Goal: Task Accomplishment & Management: Complete application form

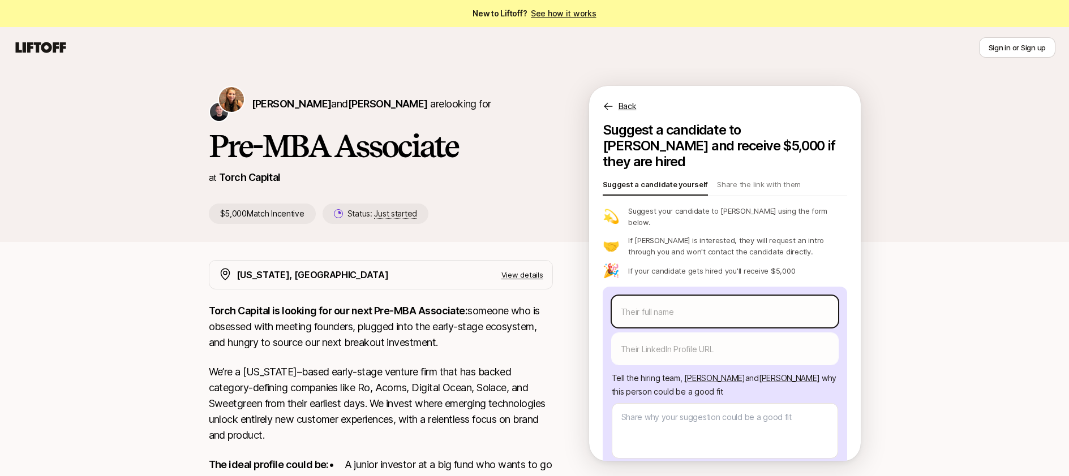
type input "B"
type textarea "x"
type input "Bl"
type textarea "x"
type input "Bla"
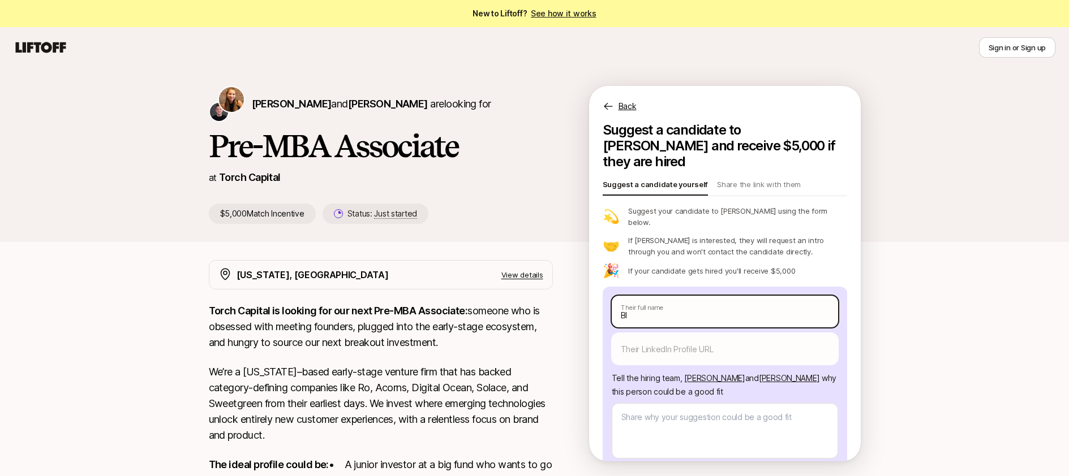
type textarea "x"
type input "Blak"
type textarea "x"
type input "[PERSON_NAME]"
type textarea "x"
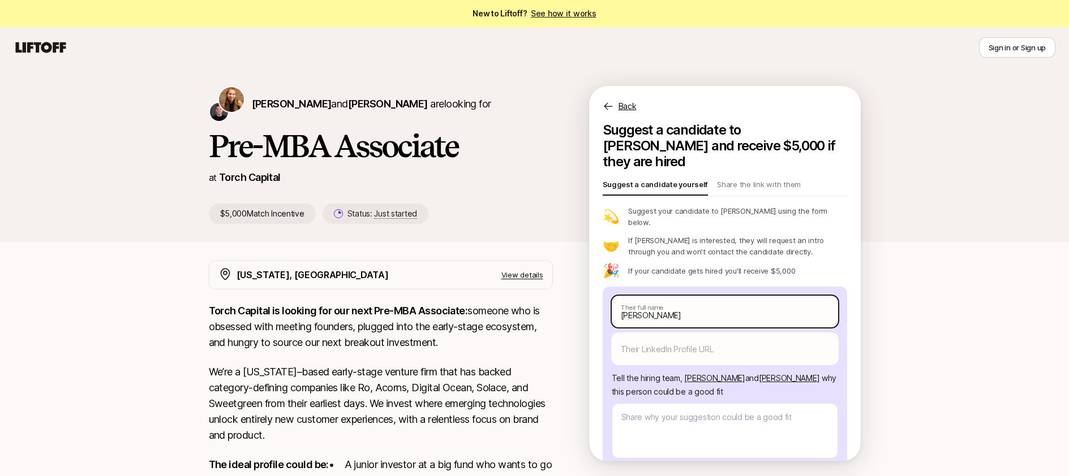
type input "[PERSON_NAME]"
type textarea "x"
type input "[PERSON_NAME]"
type textarea "x"
type input "[PERSON_NAME]"
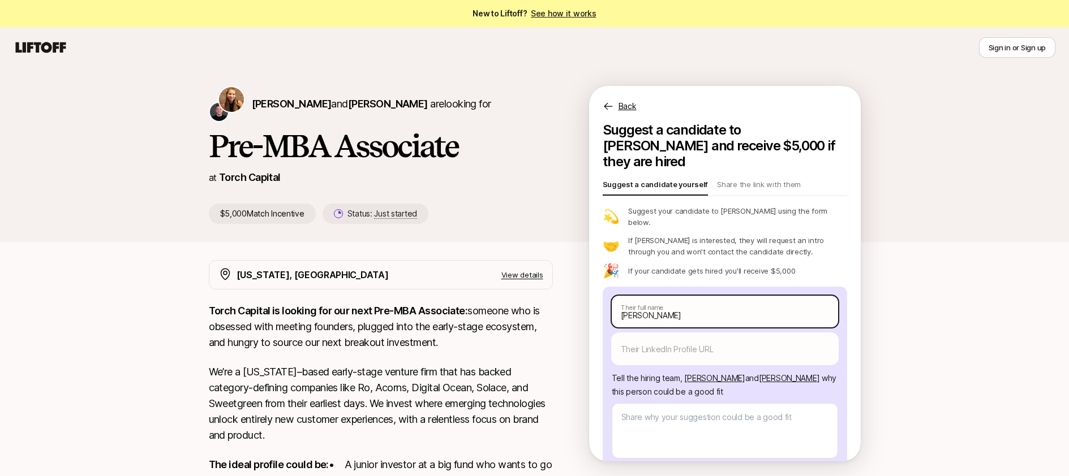
type textarea "x"
type input "[PERSON_NAME]"
type textarea "x"
type input "[PERSON_NAME]"
type textarea "x"
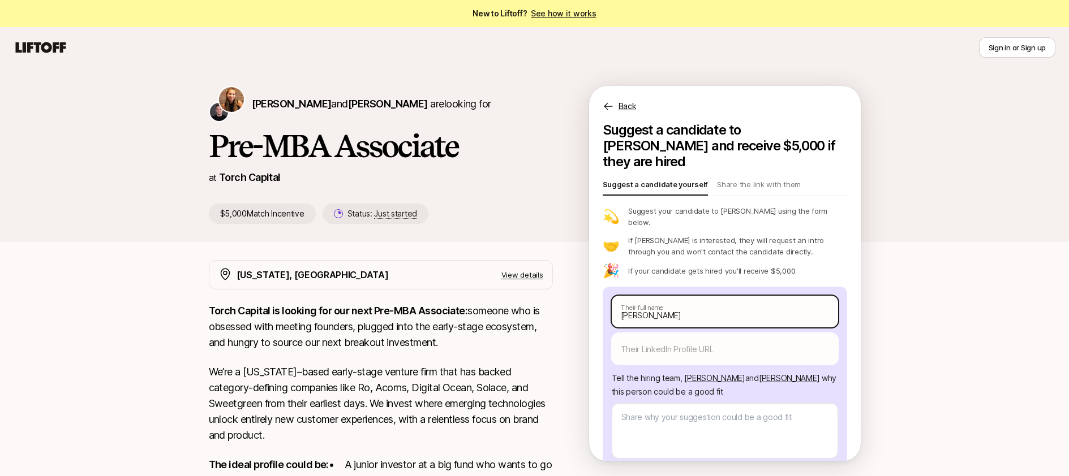
type input "[PERSON_NAME]"
type textarea "x"
type input "[PERSON_NAME]"
type textarea "x"
type input "[PERSON_NAME]"
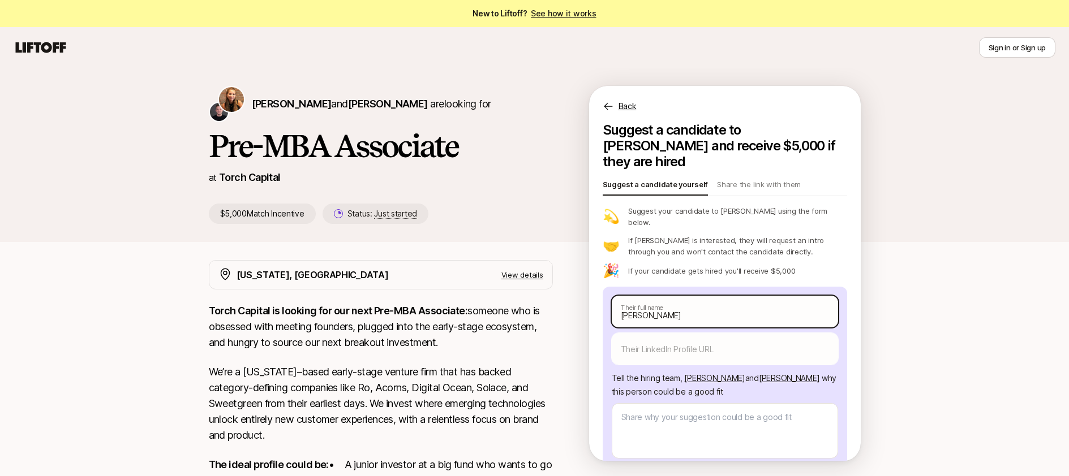
type textarea "x"
type input "[PERSON_NAME]"
type textarea "x"
type input "[PERSON_NAME]"
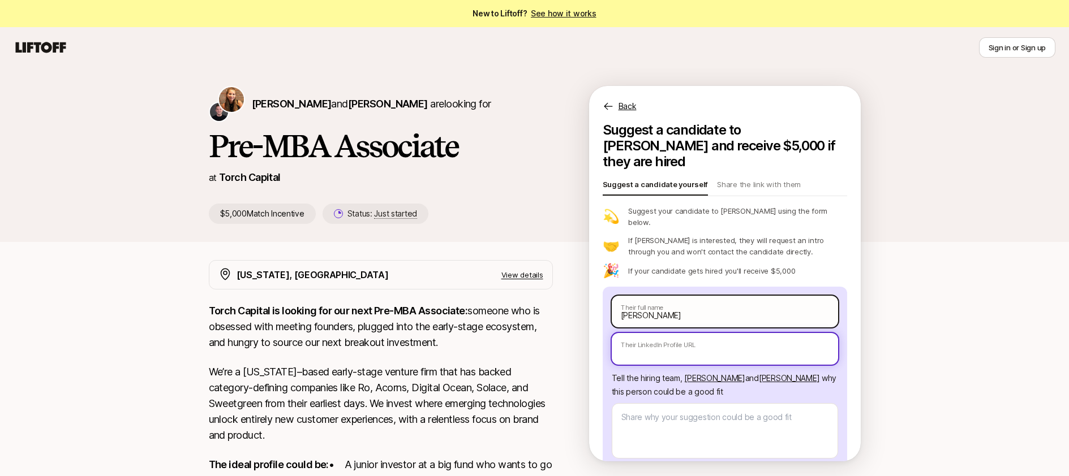
type textarea "x"
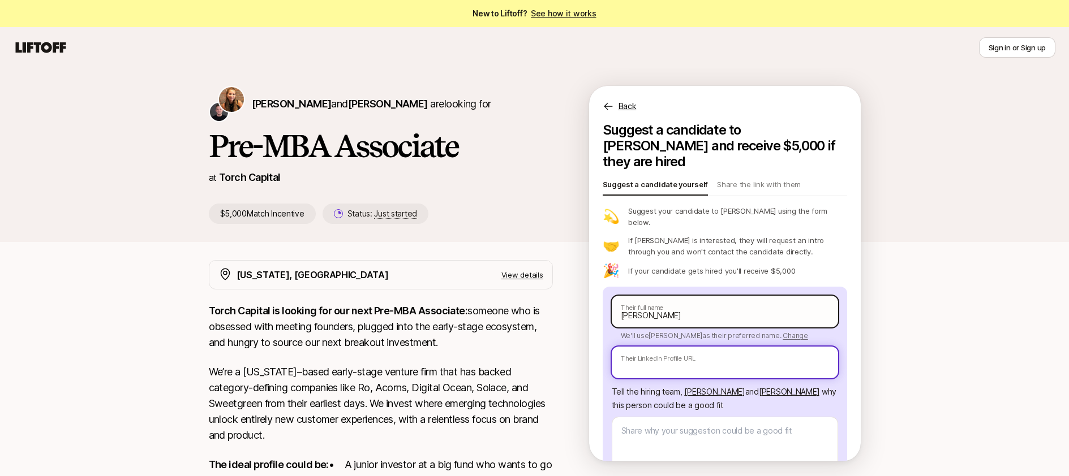
paste input "[URL][DOMAIN_NAME]"
type input "[URL][DOMAIN_NAME]"
type textarea "x"
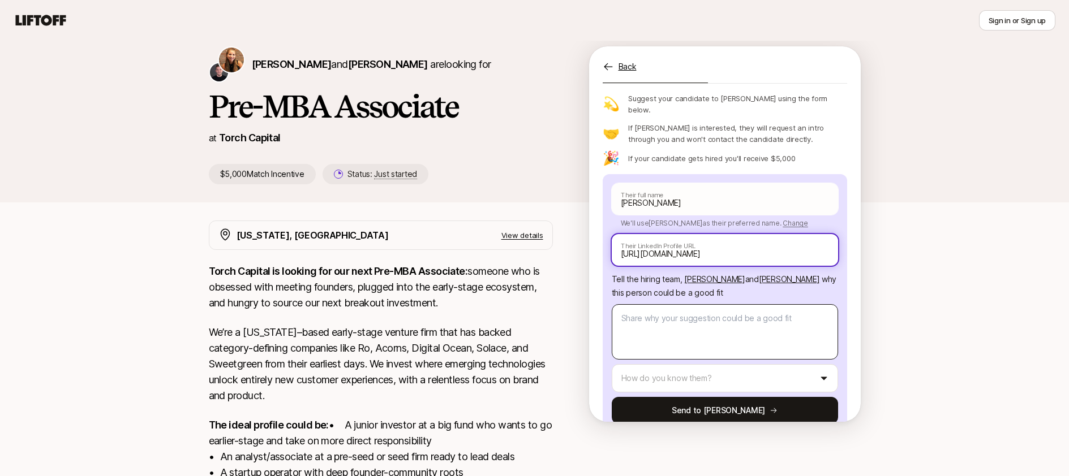
scroll to position [42, 0]
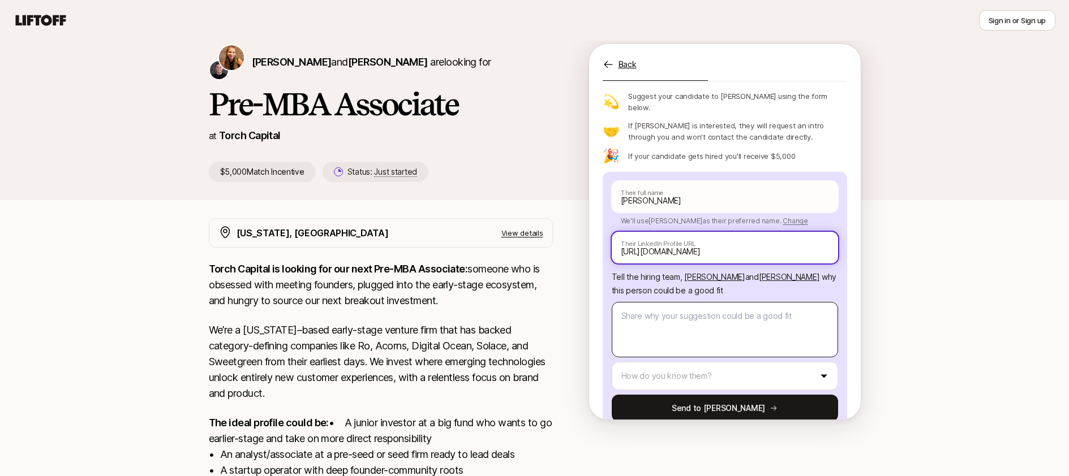
type input "[URL][DOMAIN_NAME]"
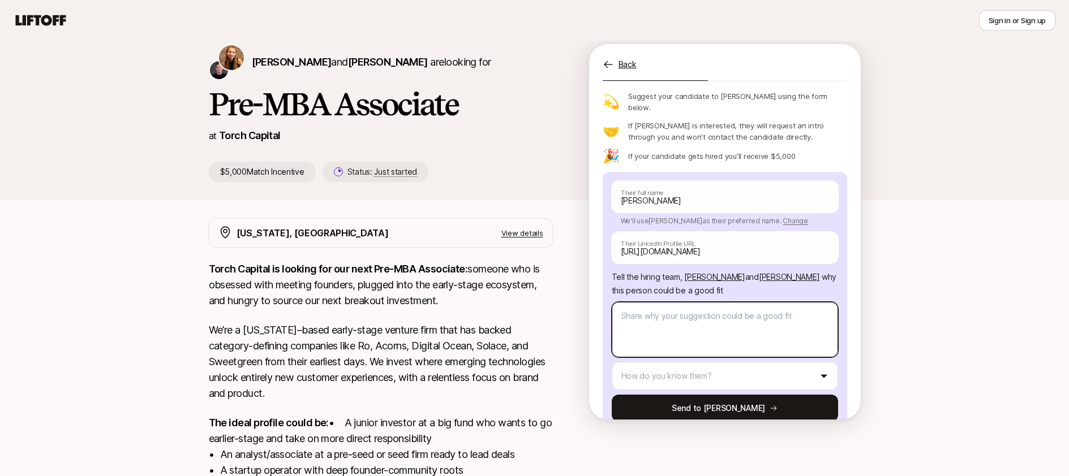
click at [733, 302] on textarea at bounding box center [725, 329] width 226 height 55
click at [775, 272] on span "[PERSON_NAME]" at bounding box center [789, 277] width 61 height 10
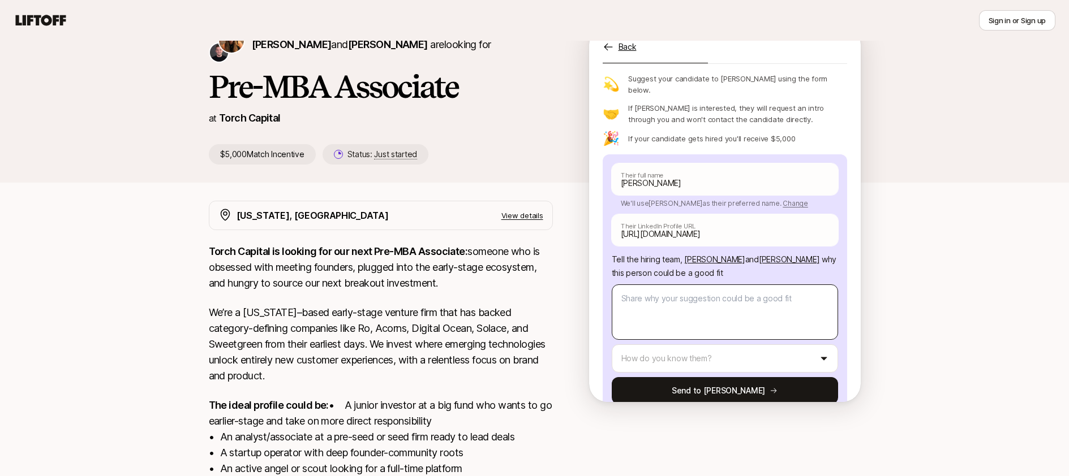
scroll to position [91, 0]
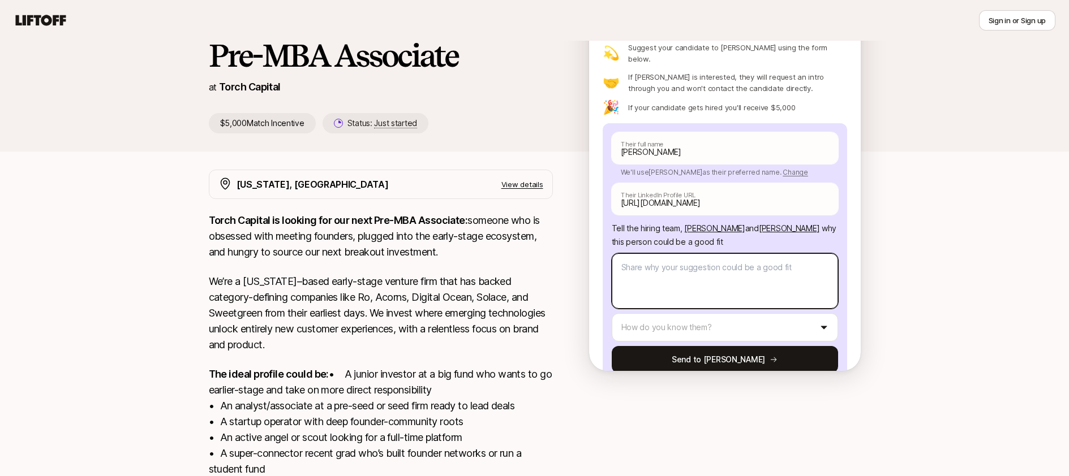
click at [693, 254] on textarea at bounding box center [725, 281] width 226 height 55
type textarea "B"
type textarea "x"
type textarea "Bl"
type textarea "x"
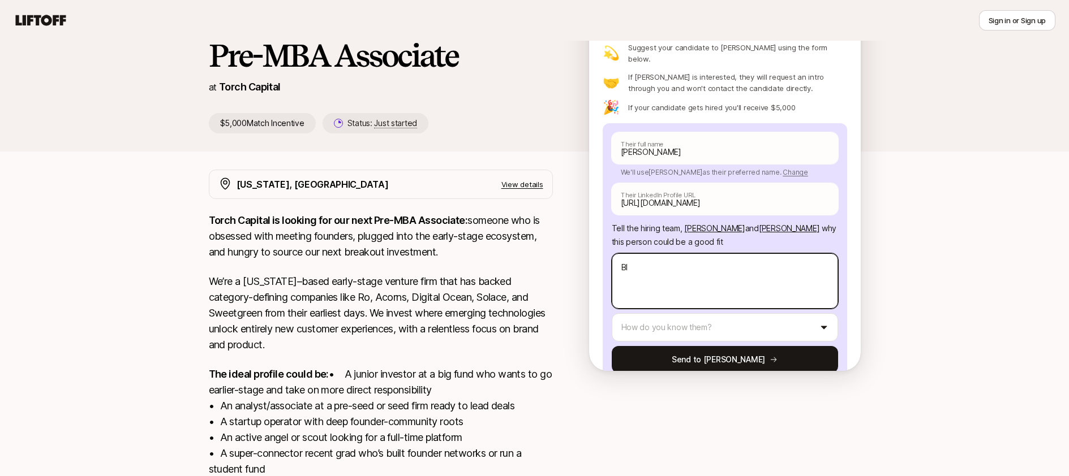
type textarea "Bla"
type textarea "x"
type textarea "Blak"
type textarea "x"
type textarea "[PERSON_NAME]"
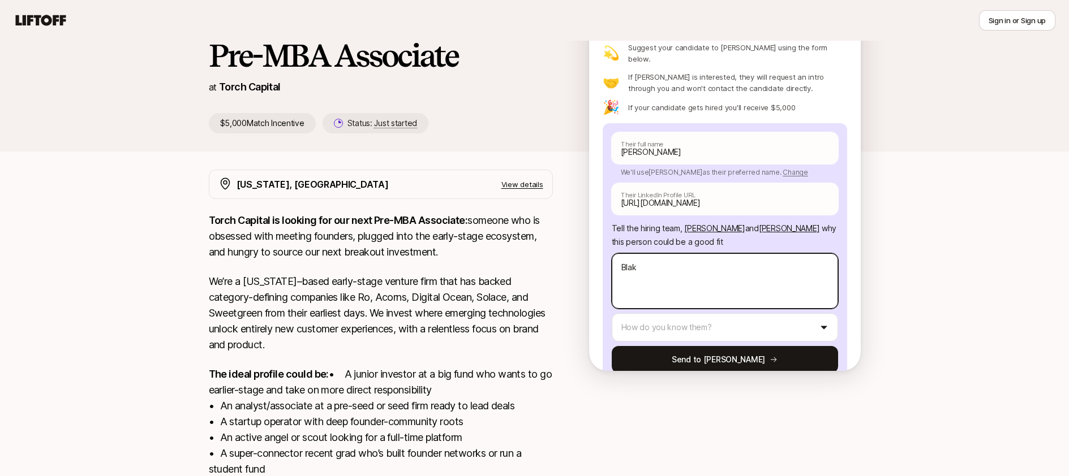
type textarea "x"
type textarea "[PERSON_NAME]"
type textarea "x"
type textarea "[PERSON_NAME]"
type textarea "x"
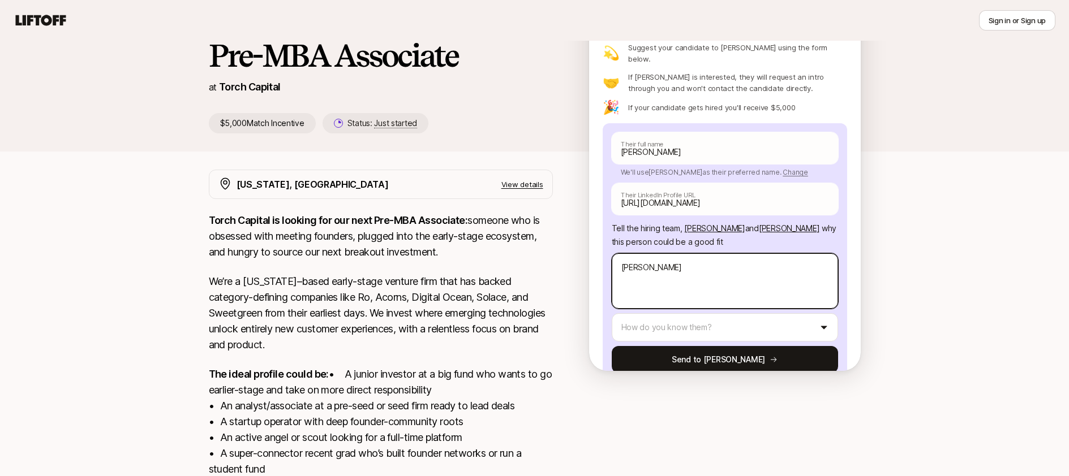
type textarea "[PERSON_NAME] is"
type textarea "x"
type textarea "[PERSON_NAME] is"
type textarea "x"
type textarea "[PERSON_NAME] is a"
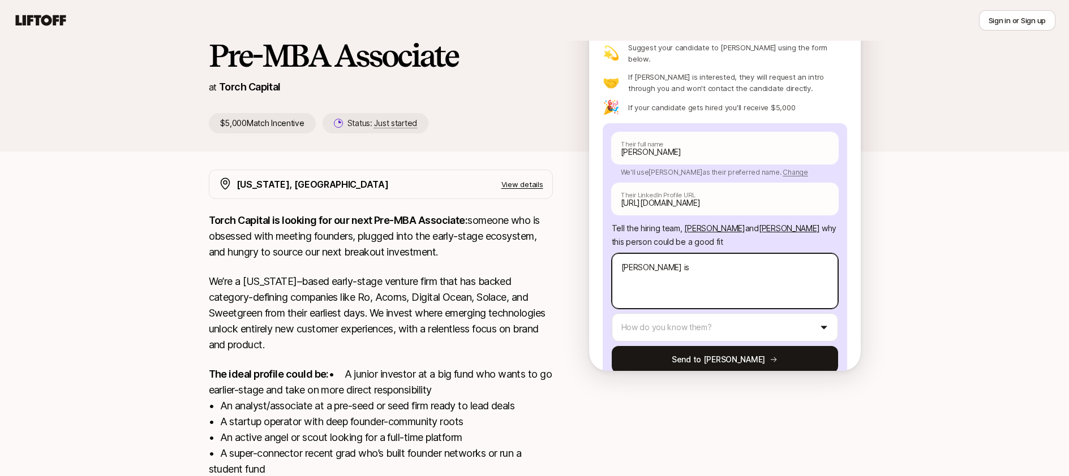
type textarea "x"
type textarea "[PERSON_NAME] is an"
type textarea "x"
type textarea "[PERSON_NAME] is an"
type textarea "x"
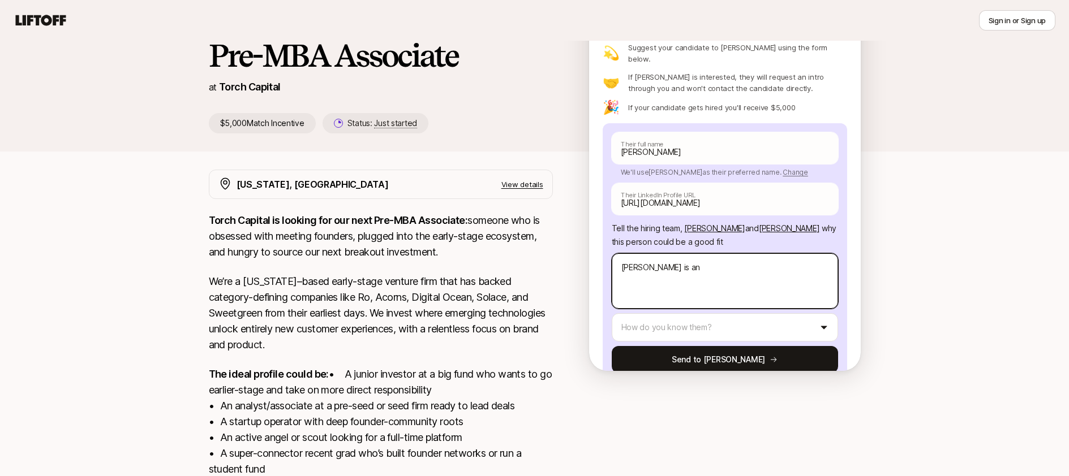
type textarea "[PERSON_NAME] is an e"
type textarea "x"
type textarea "[PERSON_NAME] is an ex"
type textarea "x"
type textarea "[PERSON_NAME] is an ext"
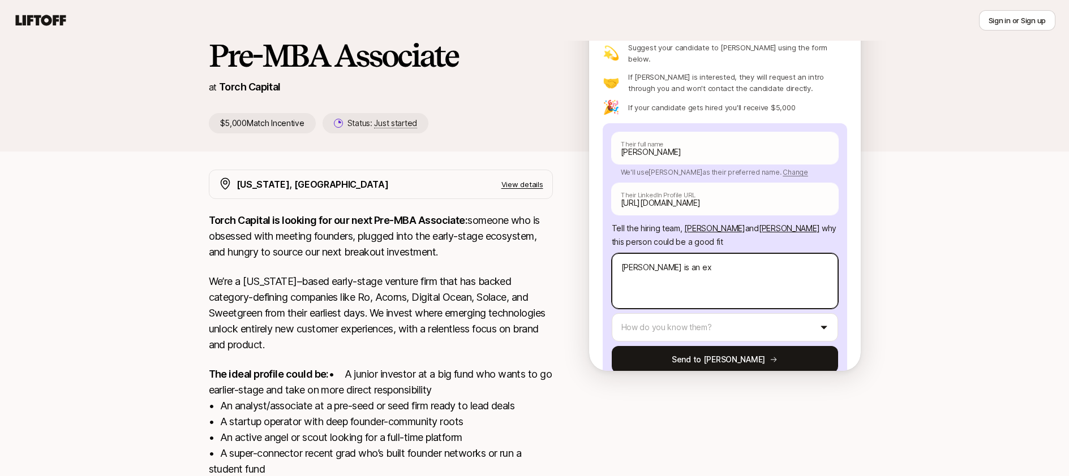
type textarea "x"
type textarea "[PERSON_NAME] is an extr"
type textarea "x"
type textarea "[PERSON_NAME] is an extre"
type textarea "x"
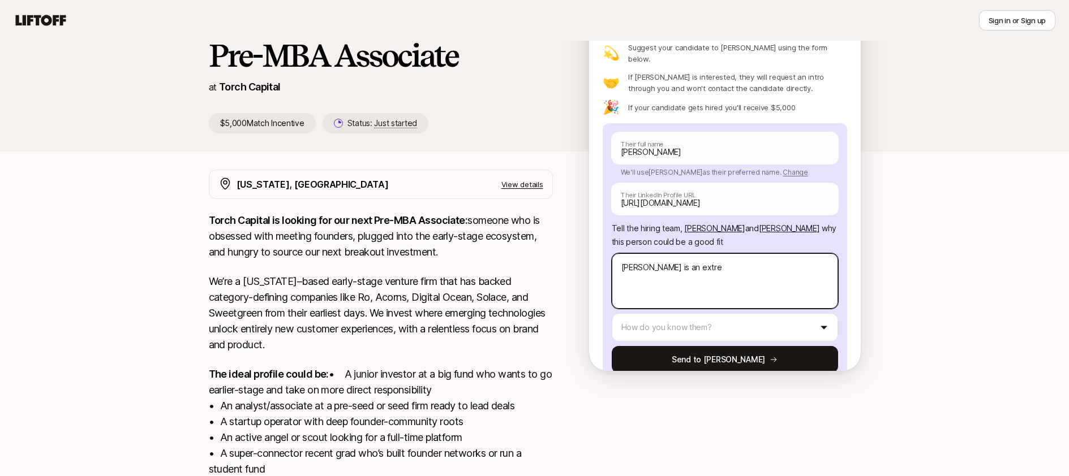
type textarea "[PERSON_NAME] is an extrem"
type textarea "x"
type textarea "[PERSON_NAME] is an extreme"
type textarea "x"
type textarea "[PERSON_NAME] is an extremel"
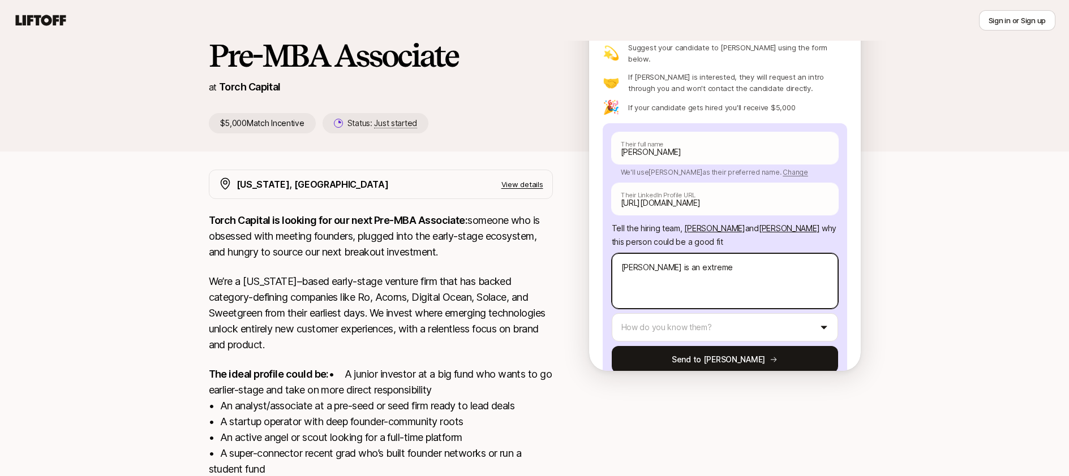
type textarea "x"
type textarea "[PERSON_NAME] is an extremely"
type textarea "x"
type textarea "[PERSON_NAME] is an extremely"
type textarea "x"
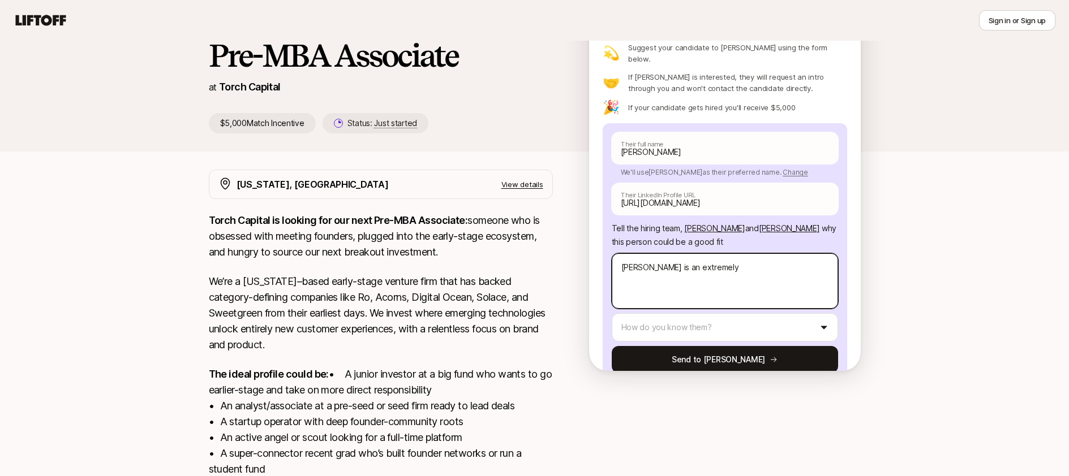
type textarea "[PERSON_NAME] is an extremely s"
type textarea "x"
type textarea "[PERSON_NAME] is an extremely st"
type textarea "x"
type textarea "[PERSON_NAME] is an extremely sta"
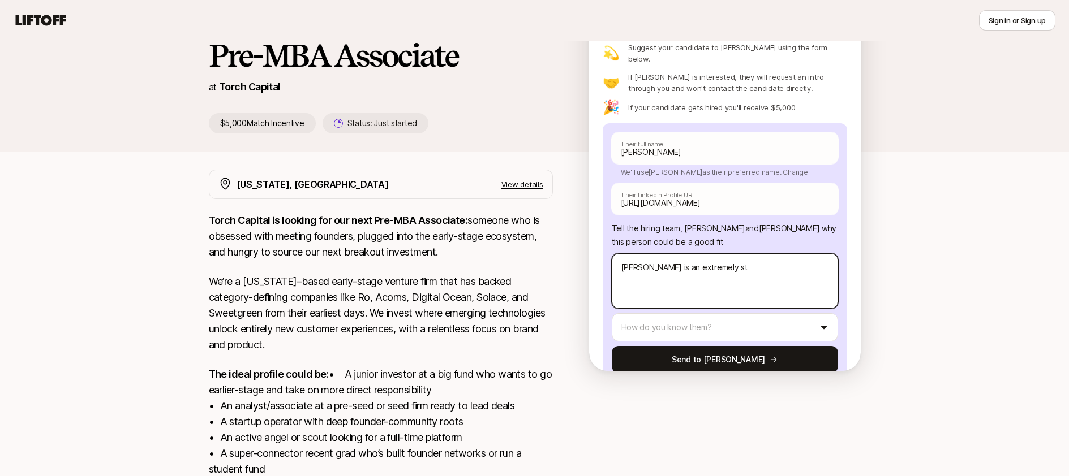
type textarea "x"
type textarea "[PERSON_NAME] is an extremely star"
type textarea "x"
type textarea "[PERSON_NAME] is an extremely start"
type textarea "x"
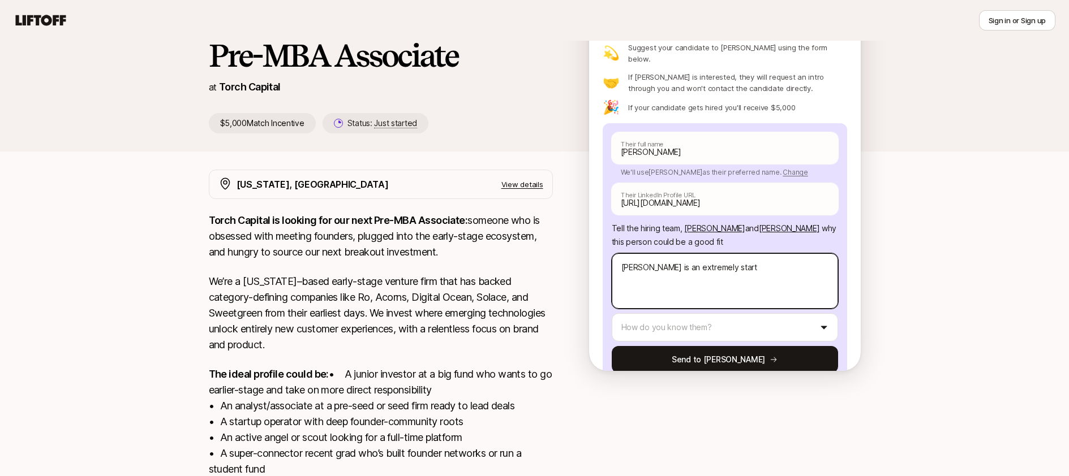
type textarea "[PERSON_NAME] is an extremely startu"
type textarea "x"
type textarea "[PERSON_NAME] is an extremely startup"
type textarea "x"
type textarea "[PERSON_NAME] is an extremely startup"
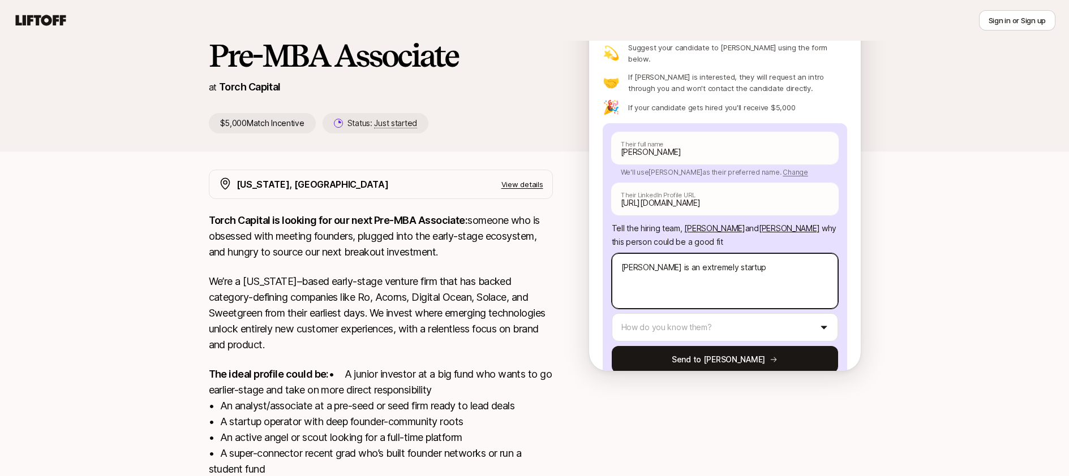
type textarea "x"
type textarea "[PERSON_NAME] is an extremely startup /"
type textarea "x"
type textarea "[PERSON_NAME] is an extremely startup /"
type textarea "x"
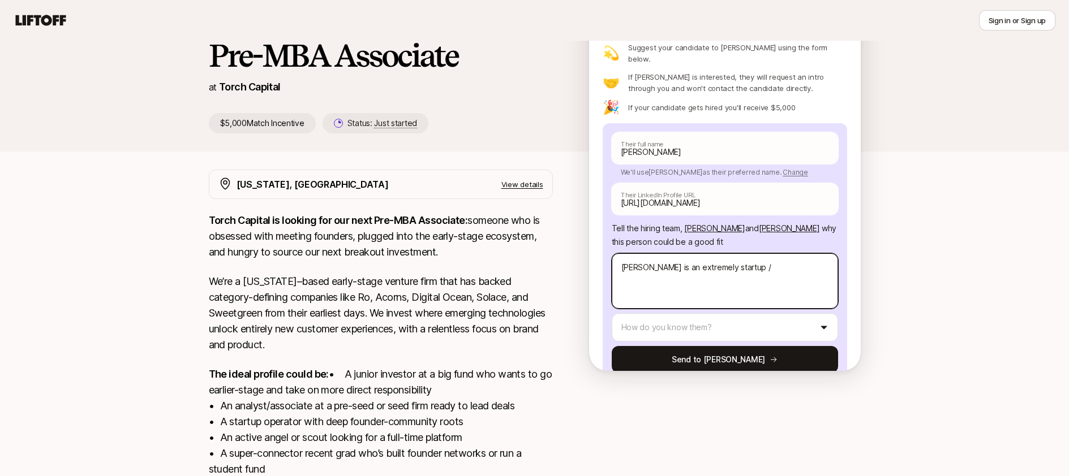
type textarea "[PERSON_NAME] is an extremely startup / t"
type textarea "x"
type textarea "[PERSON_NAME] is an extremely startup / te"
type textarea "x"
type textarea "[PERSON_NAME] is an extremely startup / tec"
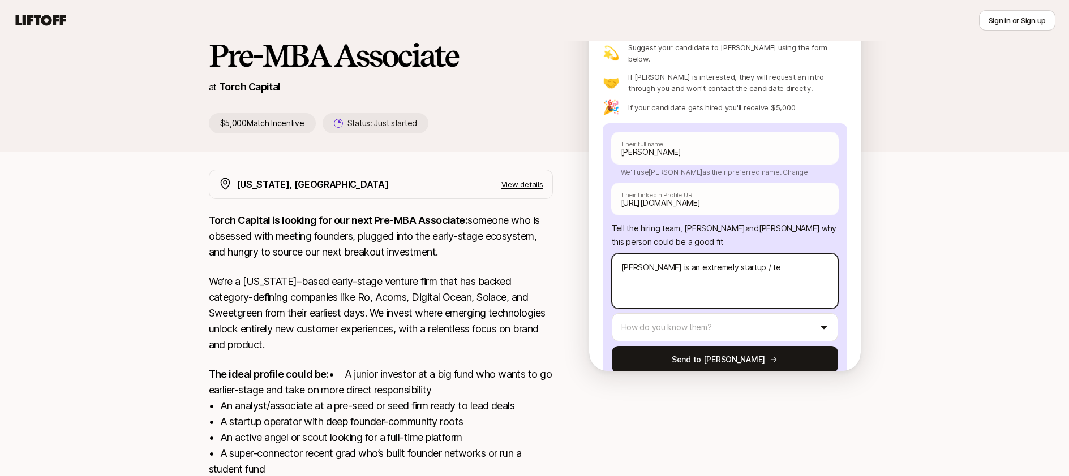
type textarea "x"
type textarea "[PERSON_NAME] is an extremely startup / tech"
type textarea "x"
type textarea "[PERSON_NAME] is an extremely startup / tech"
type textarea "x"
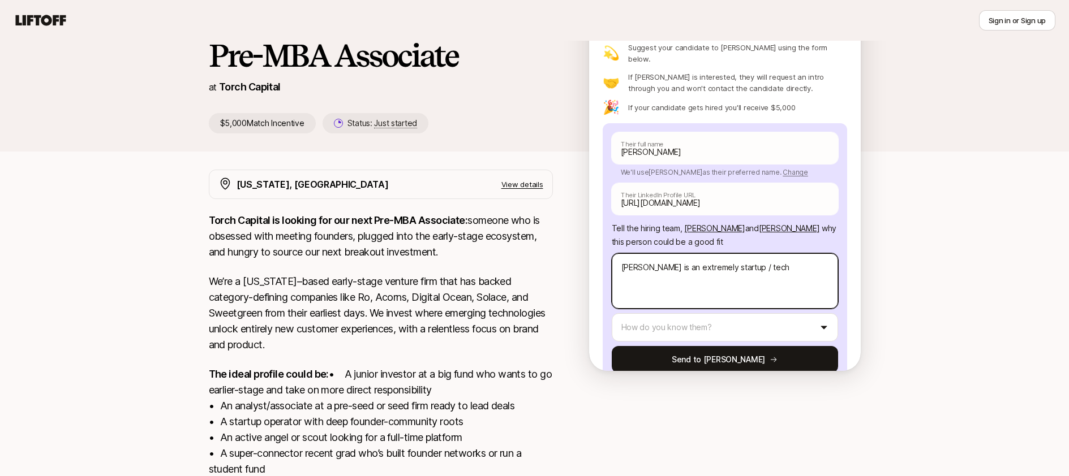
type textarea "[PERSON_NAME] is an extremely startup / tech f"
type textarea "x"
type textarea "[PERSON_NAME] is an extremely startup / tech fo"
type textarea "x"
type textarea "[PERSON_NAME] is an extremely startup / tech foc"
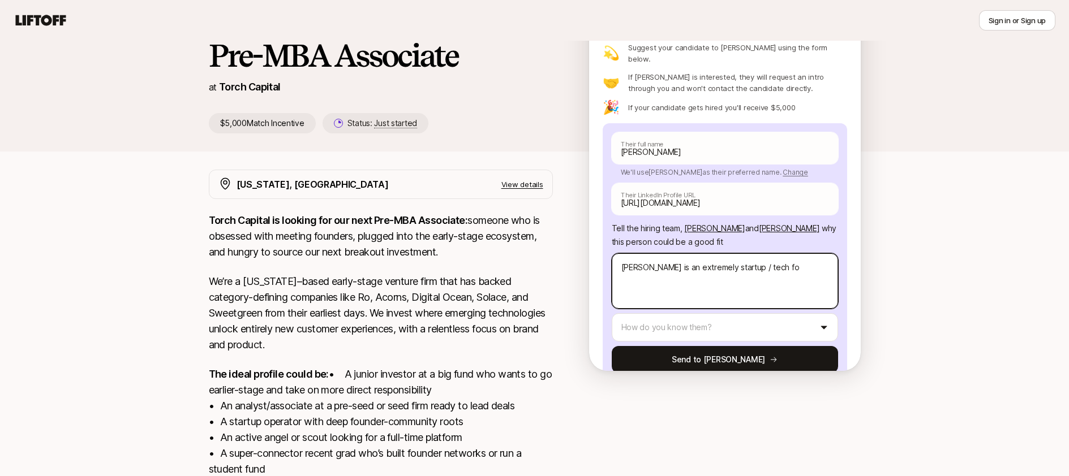
type textarea "x"
type textarea "[PERSON_NAME] is an extremely startup / tech focu"
type textarea "x"
type textarea "[PERSON_NAME] is an extremely startup / tech focus"
type textarea "x"
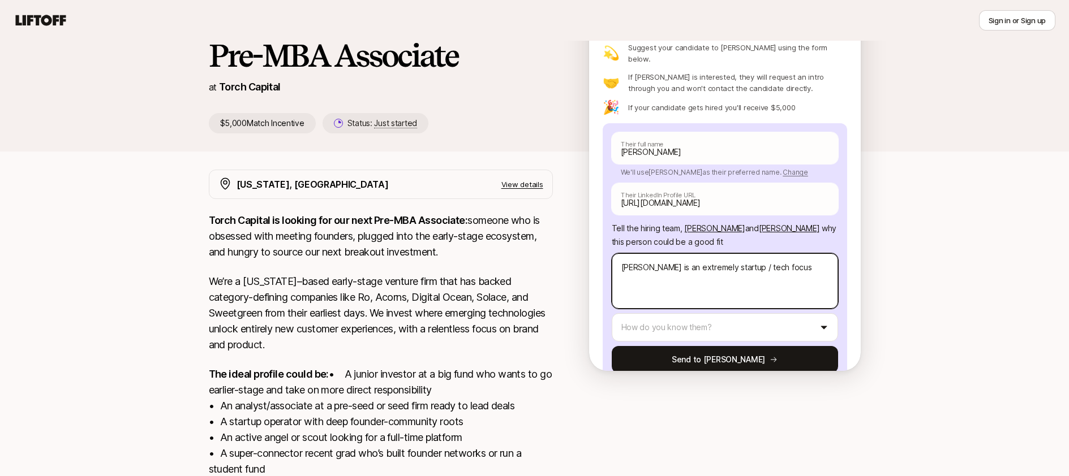
type textarea "[PERSON_NAME] is an extremely startup / tech focuse"
type textarea "x"
type textarea "[PERSON_NAME] is an extremely startup / tech focused"
type textarea "x"
type textarea "[PERSON_NAME] is an extremely startup / tech focused"
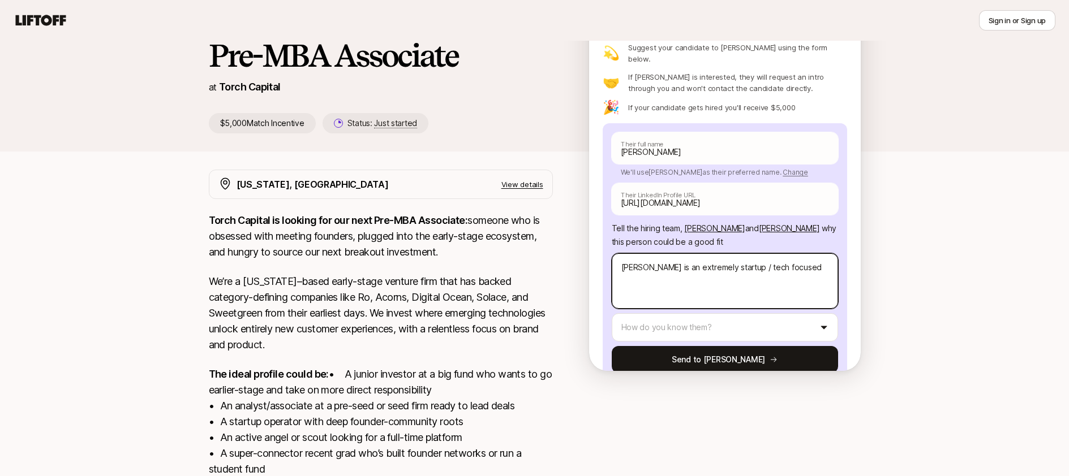
type textarea "x"
type textarea "[PERSON_NAME] is an extremely startup / tech focused i"
type textarea "x"
type textarea "[PERSON_NAME] is an extremely startup / tech focused in"
type textarea "x"
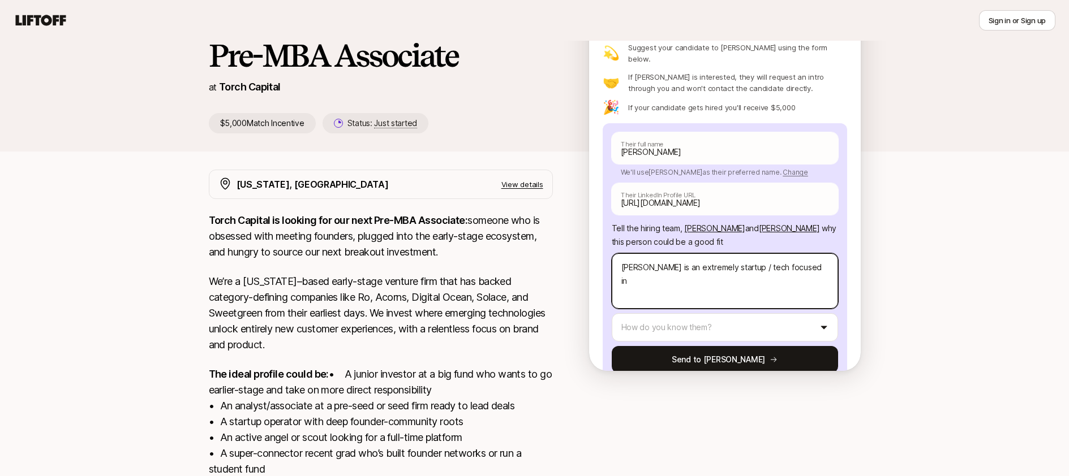
type textarea "[PERSON_NAME] is an extremely startup / tech focused ind"
type textarea "x"
type textarea "[PERSON_NAME] is an extremely startup / tech focused indi"
type textarea "x"
type textarea "[PERSON_NAME] is an extremely startup / tech focused indiv"
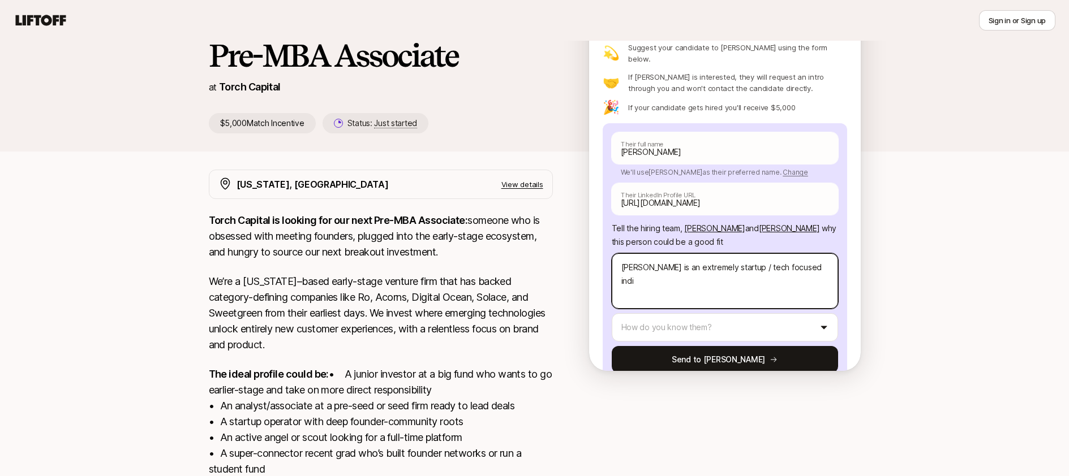
type textarea "x"
type textarea "[PERSON_NAME] is an extremely startup / tech focused indivi"
type textarea "x"
type textarea "[PERSON_NAME] is an extremely startup / tech focused individ"
type textarea "x"
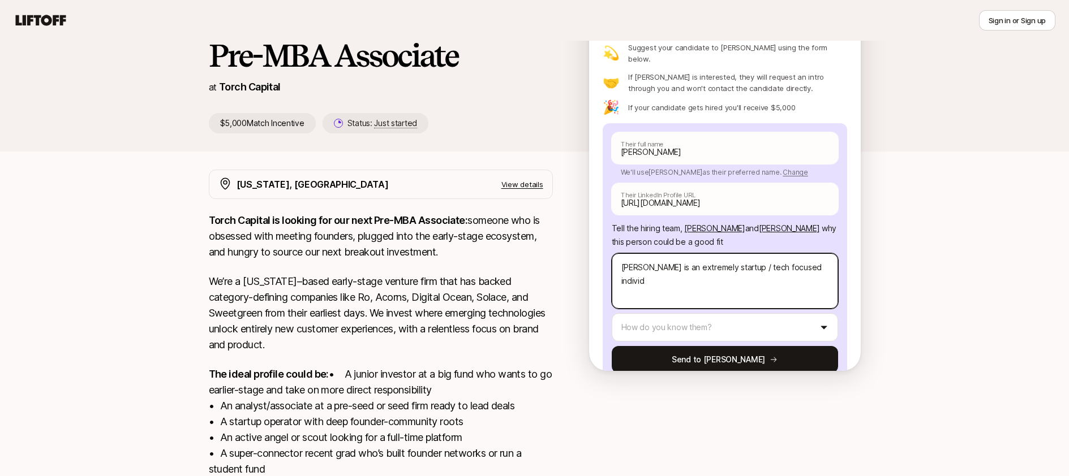
type textarea "[PERSON_NAME] is an extremely startup / tech focused individu"
type textarea "x"
type textarea "[PERSON_NAME] is an extremely startup / tech focused individua"
type textarea "x"
type textarea "[PERSON_NAME] is an extremely startup / tech focused individual"
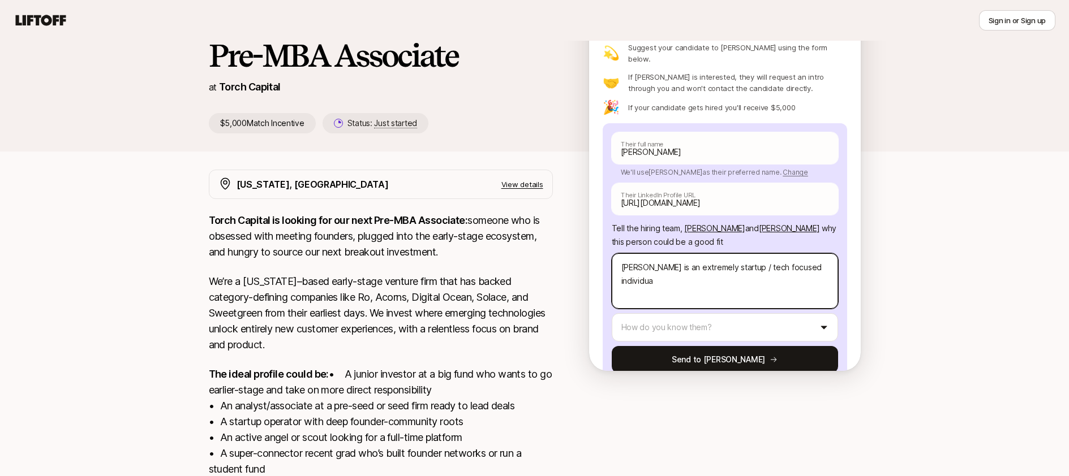
type textarea "x"
type textarea "[PERSON_NAME] is an extremely startup / tech focused individual."
type textarea "x"
type textarea "[PERSON_NAME] is an extremely startup / tech focused individual."
type textarea "x"
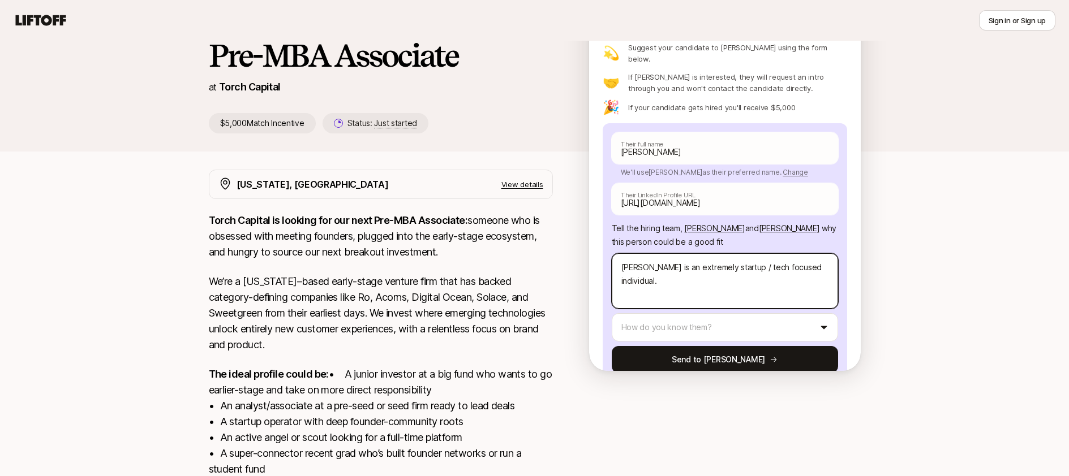
type textarea "[PERSON_NAME] is an extremely startup / tech focused individual. H"
type textarea "x"
type textarea "[PERSON_NAME] is an extremely startup / tech focused individual. He"
type textarea "x"
type textarea "[PERSON_NAME] is an extremely startup / tech focused individual. He"
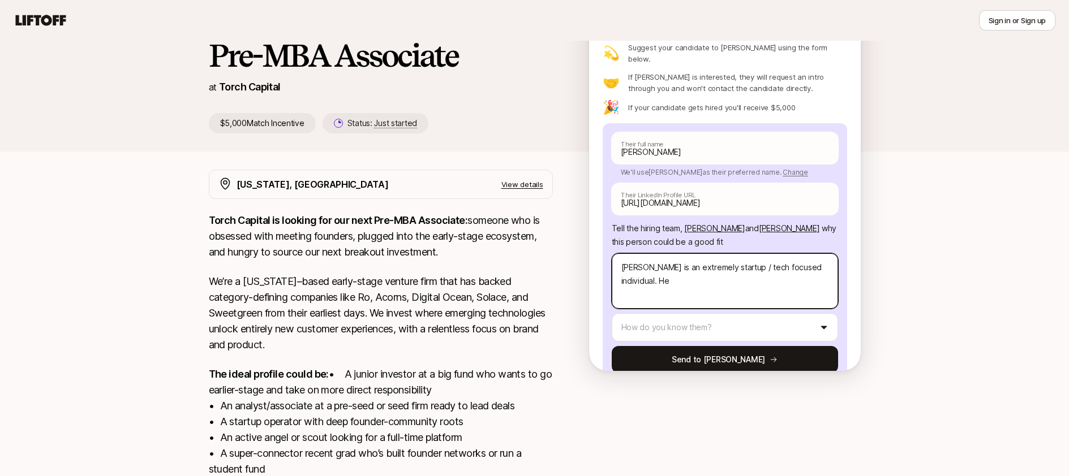
type textarea "x"
type textarea "[PERSON_NAME] is an extremely startup / tech focused individual. He i"
type textarea "x"
type textarea "[PERSON_NAME] is an extremely startup / tech focused individual. He is"
type textarea "x"
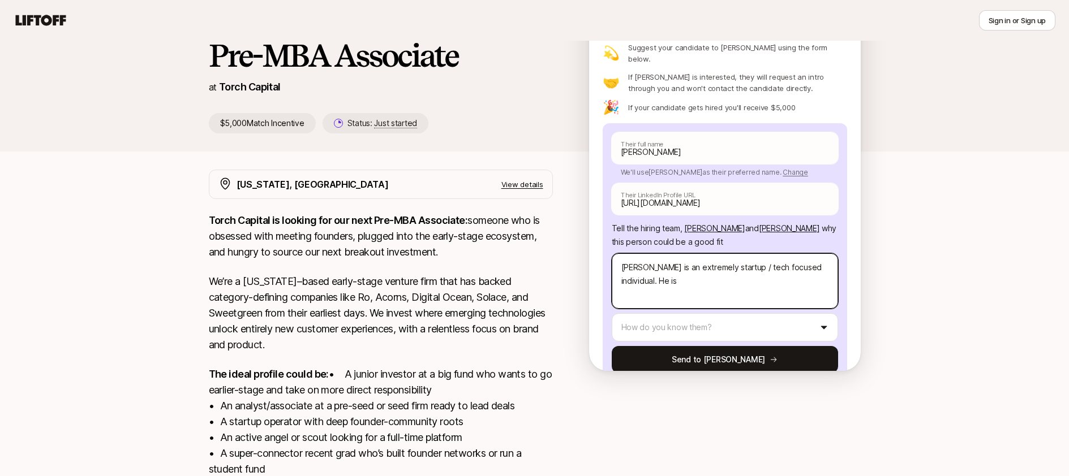
type textarea "[PERSON_NAME] is an extremely startup / tech focused individual. He is"
type textarea "x"
type textarea "[PERSON_NAME] is an extremely startup / tech focused individual. He is c"
type textarea "x"
type textarea "[PERSON_NAME] is an extremely startup / tech focused individual. He is co"
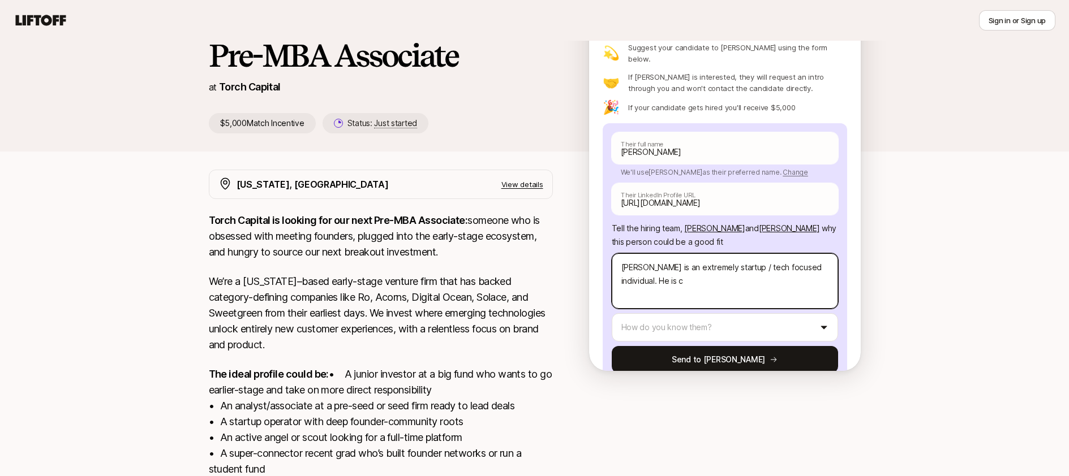
type textarea "x"
type textarea "[PERSON_NAME] is an extremely startup / tech focused individual. He is con"
type textarea "x"
type textarea "[PERSON_NAME] is an extremely startup / tech focused individual. He is cons"
type textarea "x"
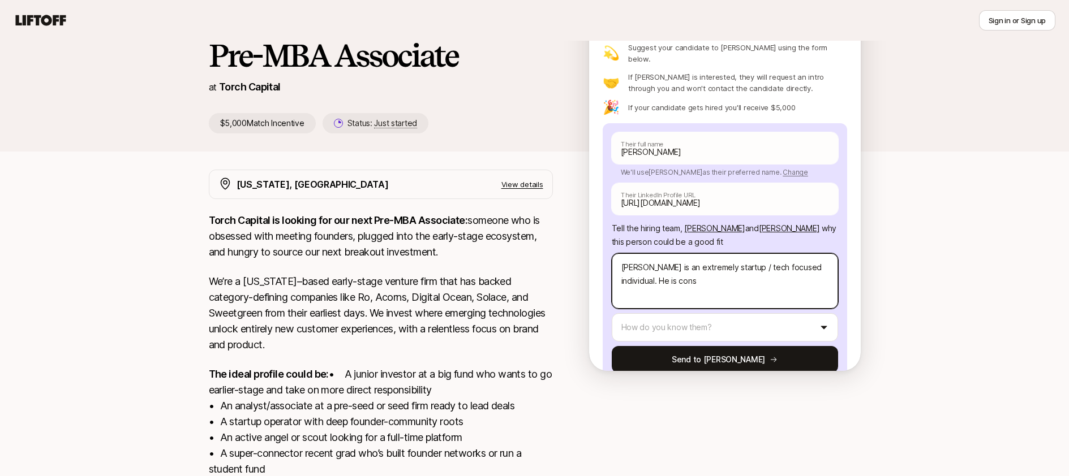
type textarea "[PERSON_NAME] is an extremely startup / tech focused individual. He is const"
type textarea "x"
type textarea "[PERSON_NAME] is an extremely startup / tech focused individual. He is consta"
type textarea "x"
type textarea "[PERSON_NAME] is an extremely startup / tech focused individual. He is constan"
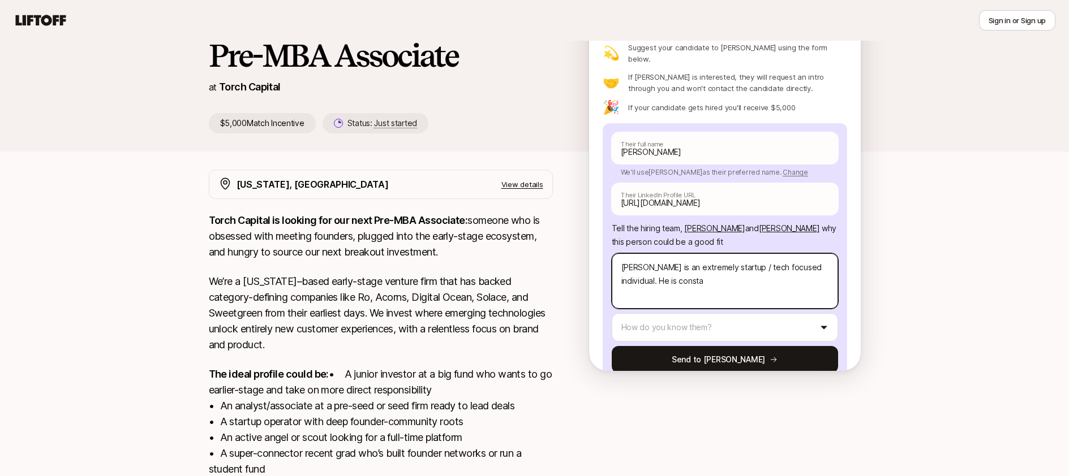
type textarea "x"
type textarea "[PERSON_NAME] is an extremely startup / tech focused individual. He is constant"
type textarea "x"
type textarea "[PERSON_NAME] is an extremely startup / tech focused individual. He is constantl"
type textarea "x"
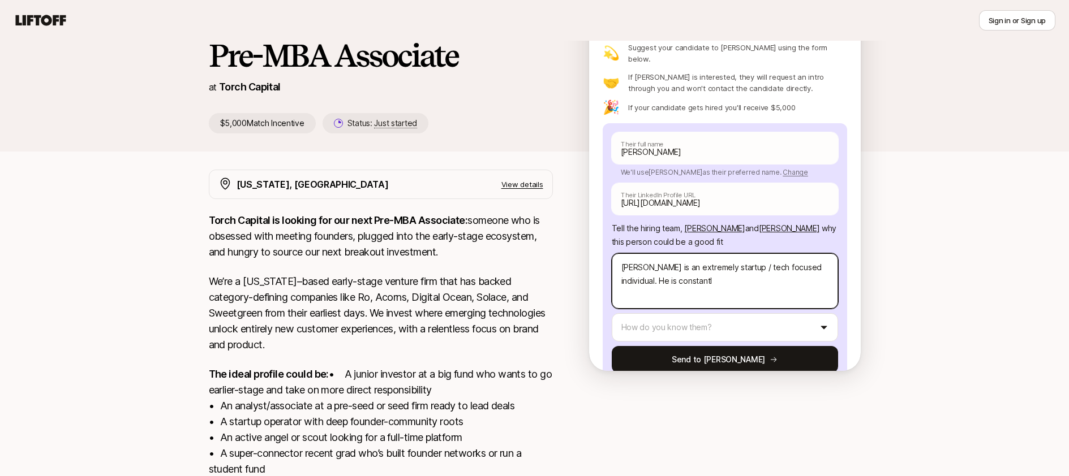
type textarea "[PERSON_NAME] is an extremely startup / tech focused individual. He is constant…"
type textarea "x"
type textarea "[PERSON_NAME] is an extremely startup / tech focused individual. He is constant…"
type textarea "x"
type textarea "[PERSON_NAME] is an extremely startup / tech focused individual. He is constant…"
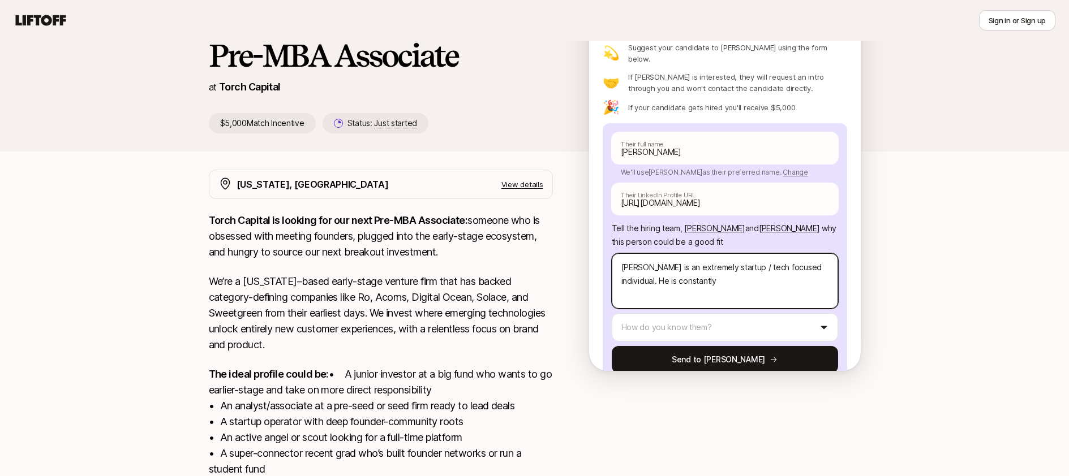
type textarea "x"
type textarea "[PERSON_NAME] is an extremely startup / tech focused individual. He is constant…"
type textarea "x"
type textarea "[PERSON_NAME] is an extremely startup / tech focused individual. He is constant…"
type textarea "x"
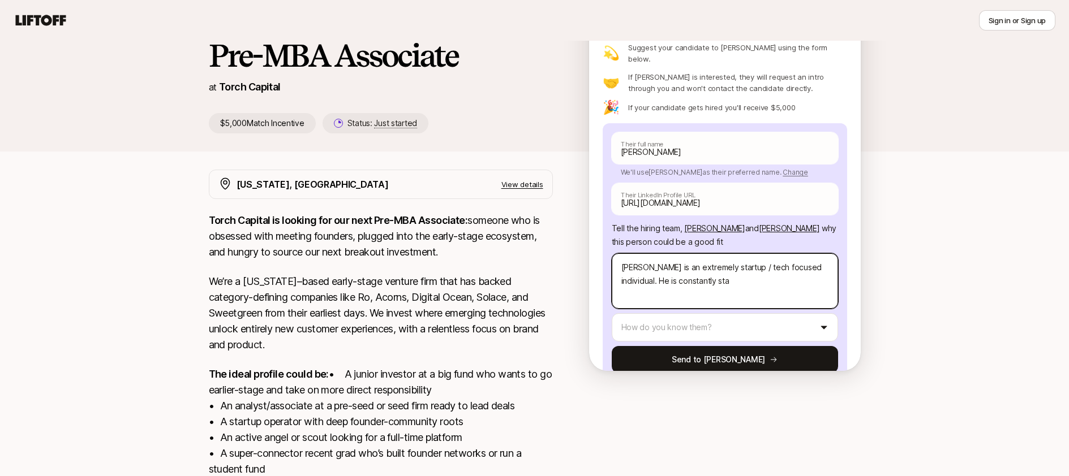
type textarea "[PERSON_NAME] is an extremely startup / tech focused individual. He is constant…"
type textarea "x"
type textarea "[PERSON_NAME] is an extremely startup / tech focused individual. He is constant…"
type textarea "x"
type textarea "[PERSON_NAME] is an extremely startup / tech focused individual. He is constant…"
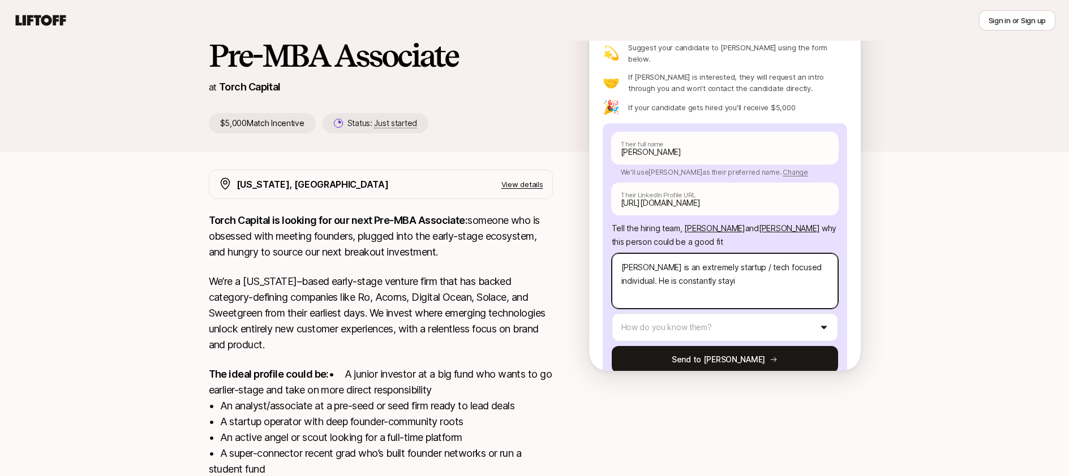
type textarea "x"
type textarea "[PERSON_NAME] is an extremely startup / tech focused individual. He is constant…"
type textarea "x"
type textarea "[PERSON_NAME] is an extremely startup / tech focused individual. He is constant…"
type textarea "x"
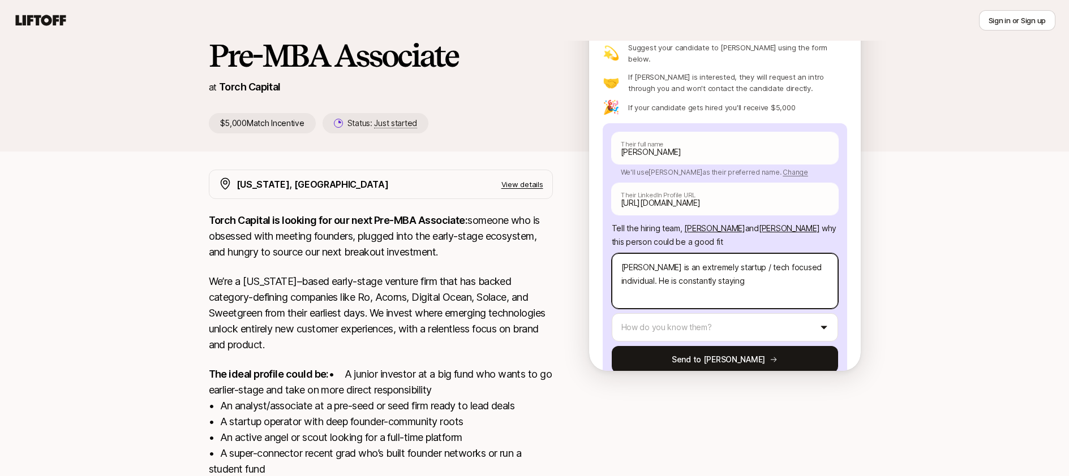
type textarea "[PERSON_NAME] is an extremely startup / tech focused individual. He is constant…"
type textarea "x"
type textarea "[PERSON_NAME] is an extremely startup / tech focused individual. He is constant…"
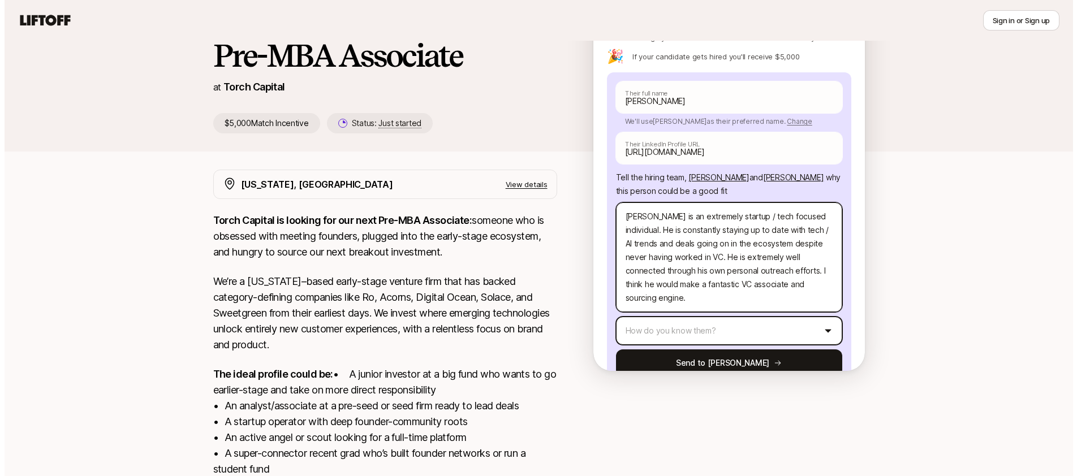
scroll to position [127, 0]
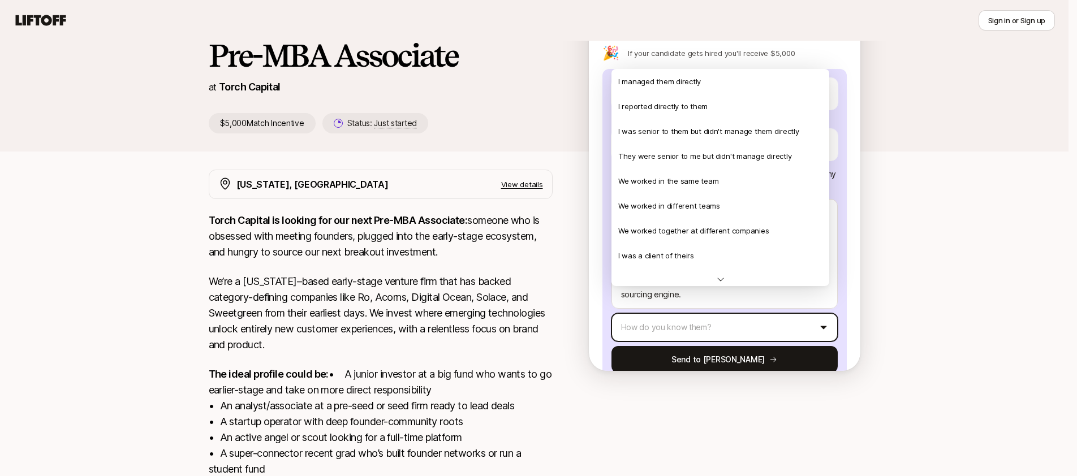
click at [750, 300] on html "New to Liftoff? See how it works Sign in or Sign up Sign in or Sign up [PERSON_…" at bounding box center [538, 147] width 1077 height 476
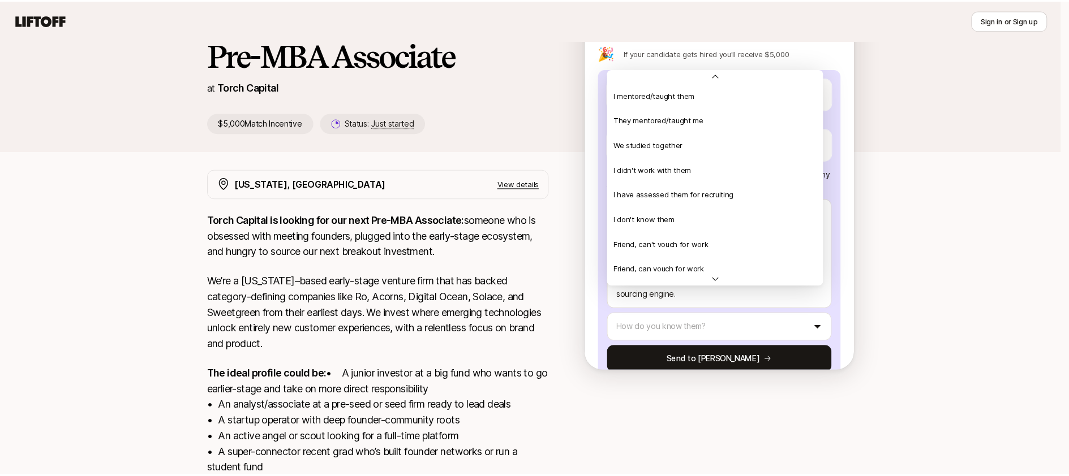
scroll to position [244, 0]
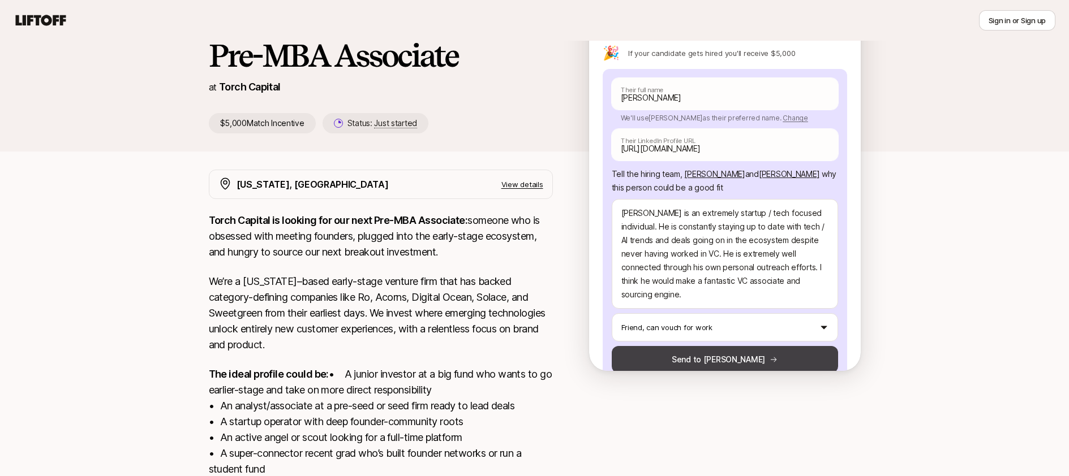
click at [740, 346] on button "Send to [PERSON_NAME]" at bounding box center [725, 359] width 226 height 27
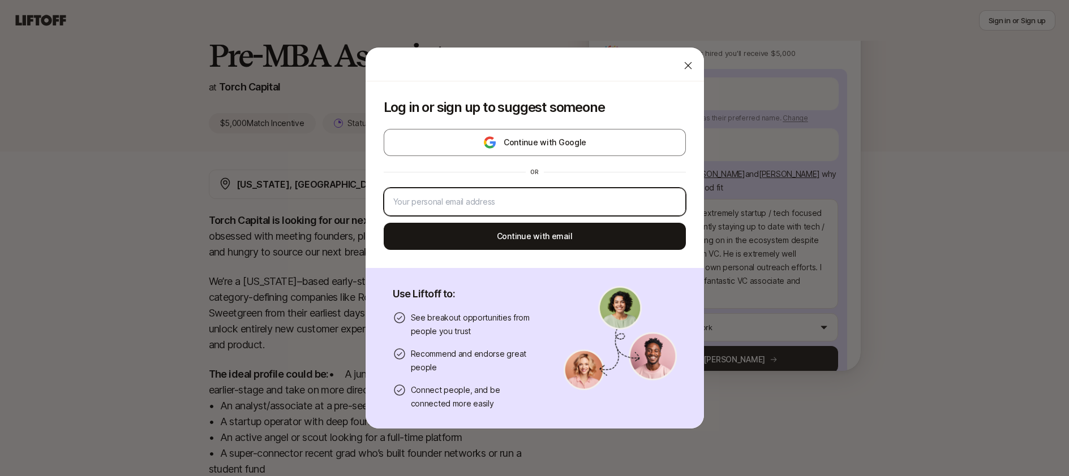
click at [466, 199] on input "email" at bounding box center [534, 202] width 283 height 14
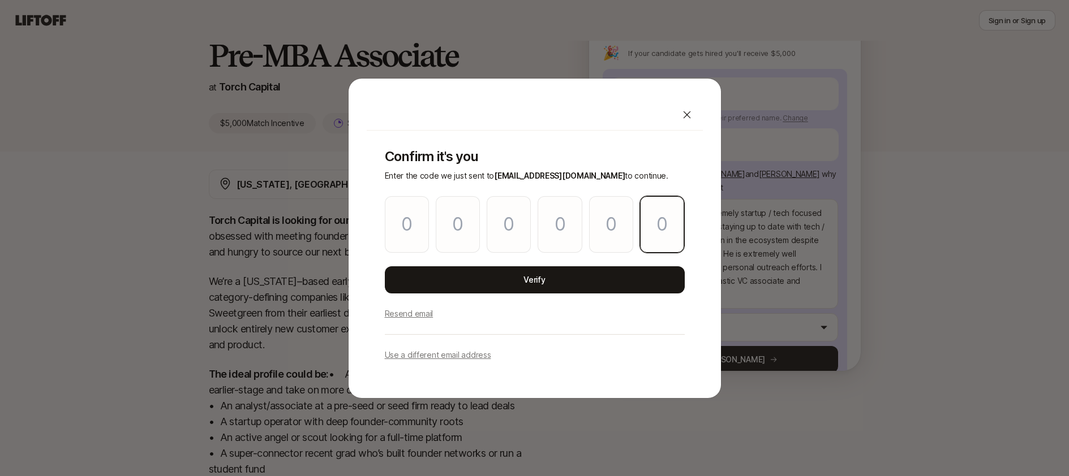
paste input "4"
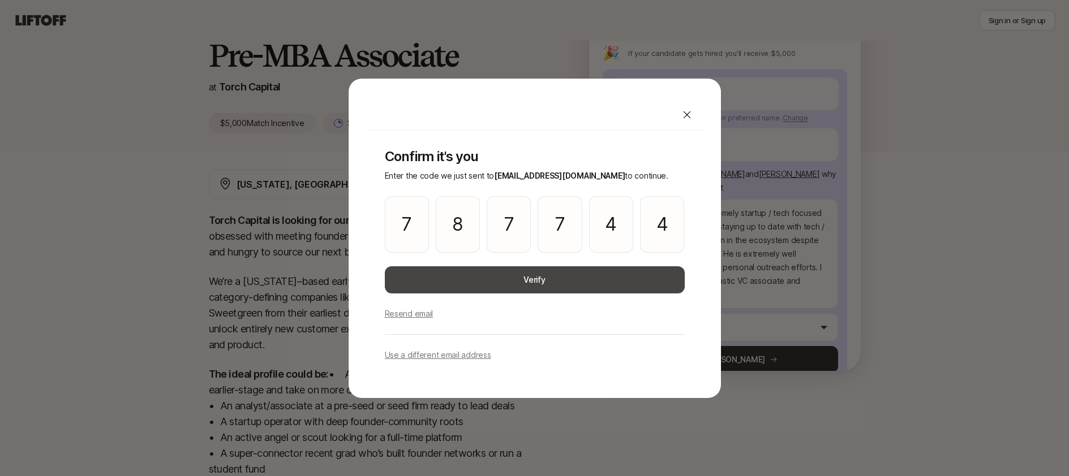
click at [504, 286] on button "Verify" at bounding box center [535, 280] width 300 height 27
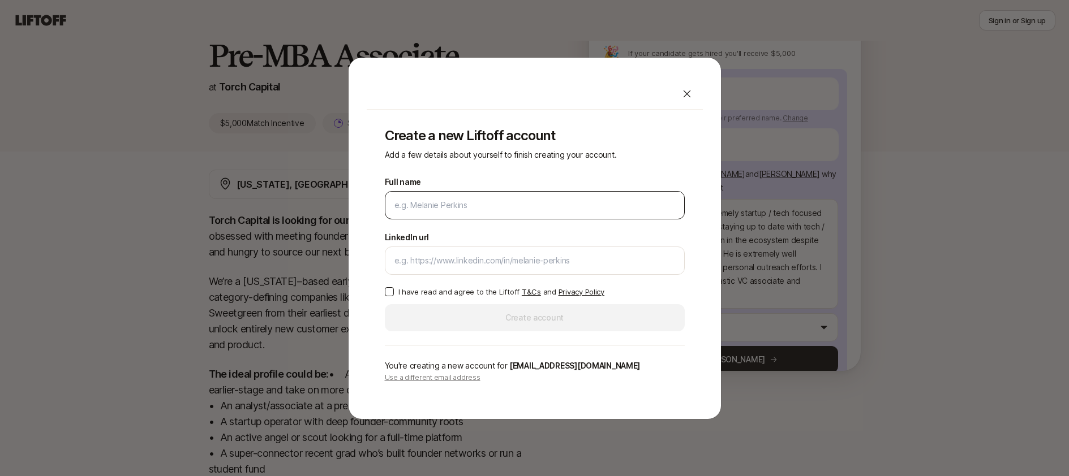
click at [497, 206] on input "Full name" at bounding box center [534, 206] width 281 height 14
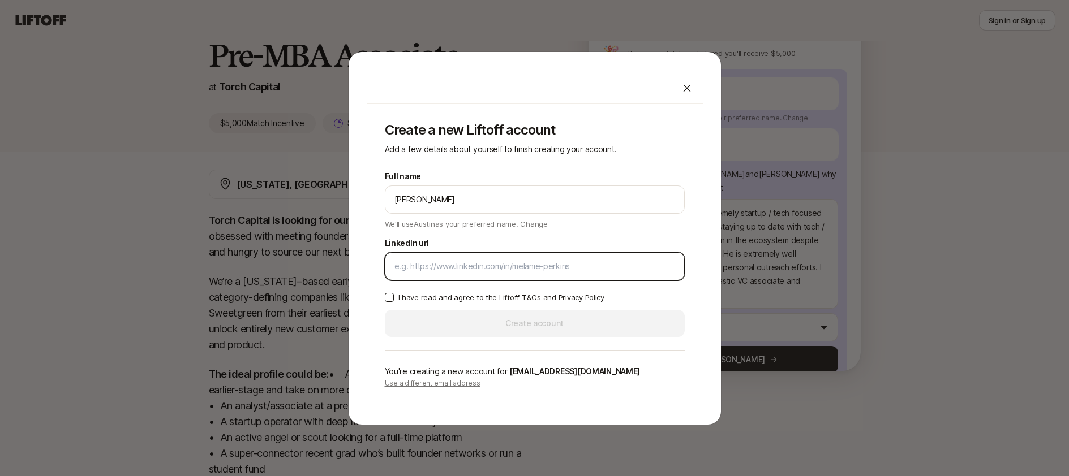
click at [453, 270] on input "LinkedIn url" at bounding box center [534, 267] width 281 height 14
paste input "[URL][DOMAIN_NAME][PERSON_NAME]"
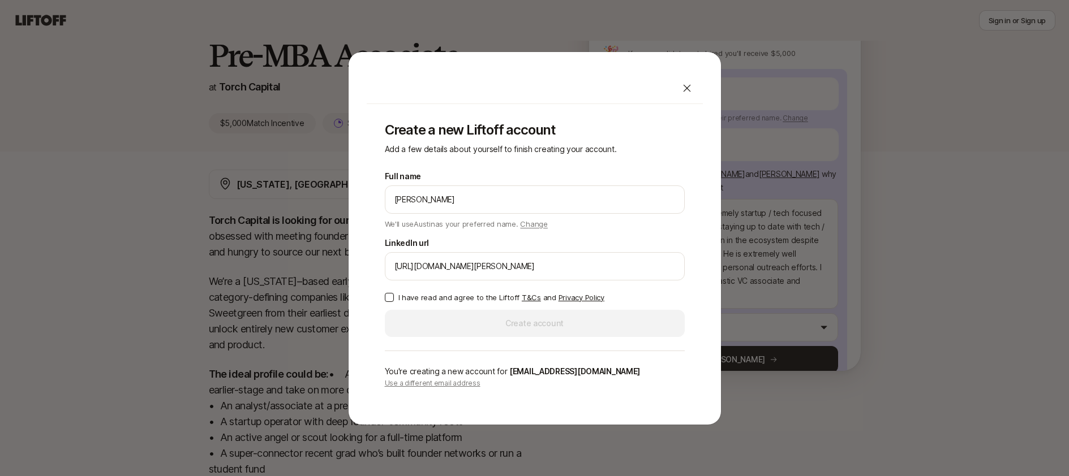
click at [394, 296] on label "I have read and agree to the Liftoff T&Cs and Privacy Policy" at bounding box center [535, 297] width 300 height 11
click at [394, 296] on button "I have read and agree to the Liftoff T&Cs and Privacy Policy" at bounding box center [389, 297] width 9 height 9
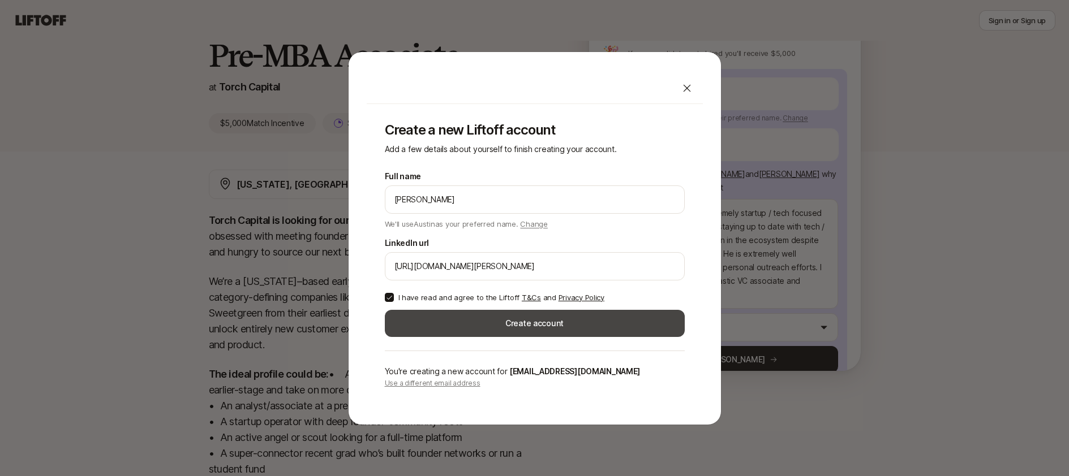
click at [446, 326] on button "Create account" at bounding box center [535, 323] width 300 height 27
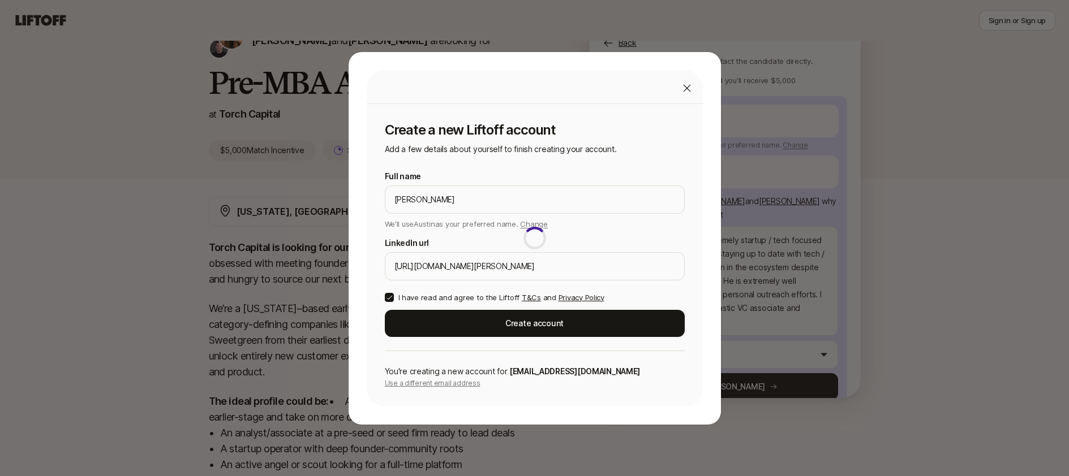
scroll to position [91, 0]
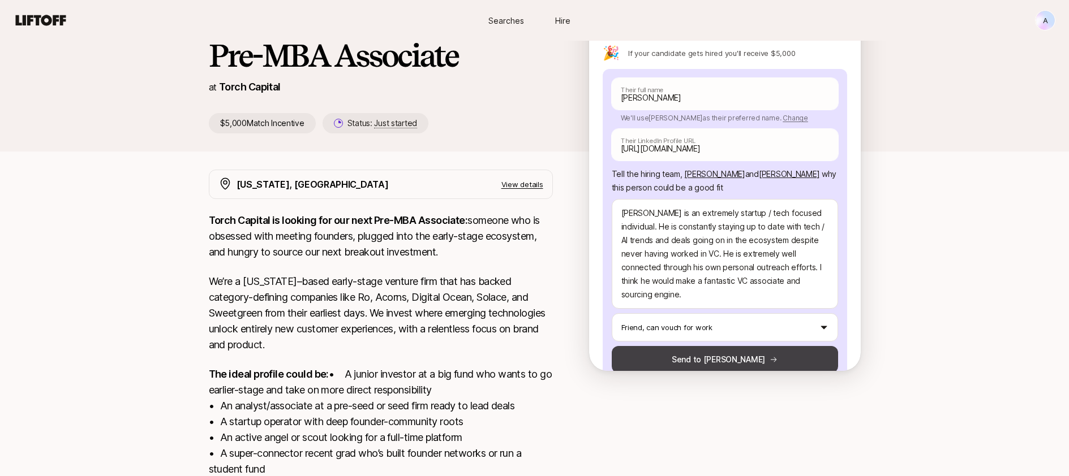
click at [719, 346] on button "Send to [PERSON_NAME]" at bounding box center [725, 359] width 226 height 27
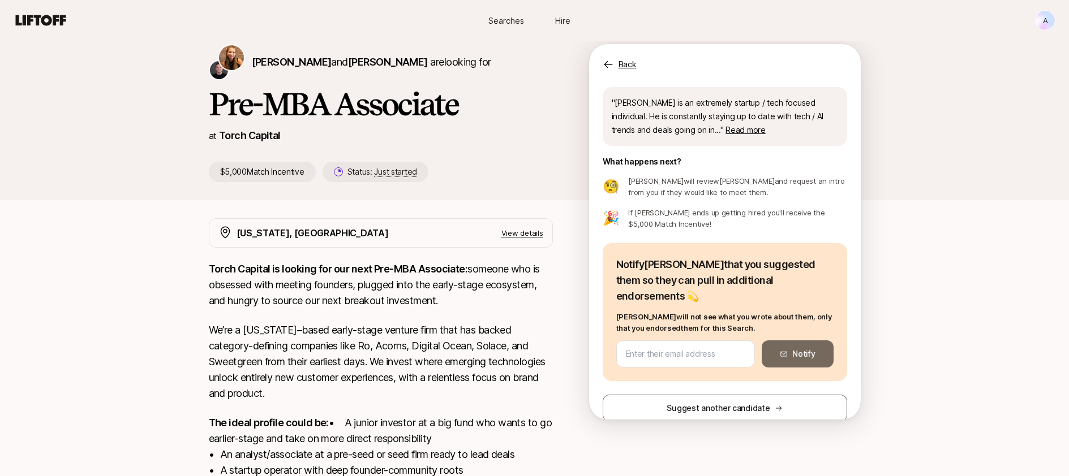
scroll to position [51, 0]
